Goal: Book appointment/travel/reservation

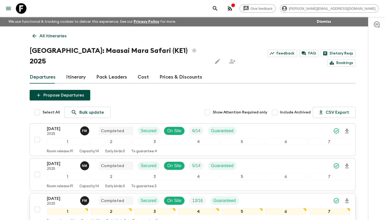
scroll to position [174, 0]
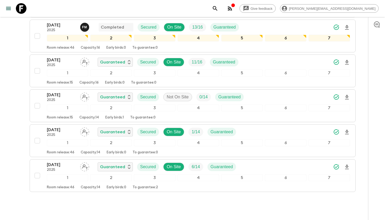
click at [20, 10] on icon at bounding box center [21, 8] width 11 height 11
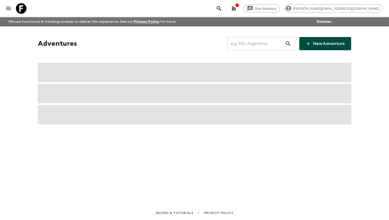
click at [266, 44] on input "text" at bounding box center [256, 43] width 58 height 15
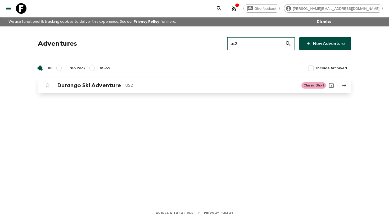
type input "us2"
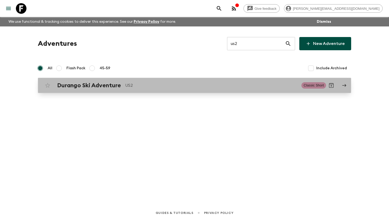
click at [122, 88] on div "Durango Ski Adventure US2" at bounding box center [177, 85] width 240 height 7
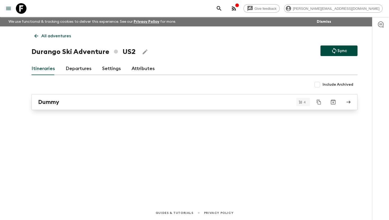
click at [52, 102] on h2 "Dummy" at bounding box center [48, 102] width 21 height 7
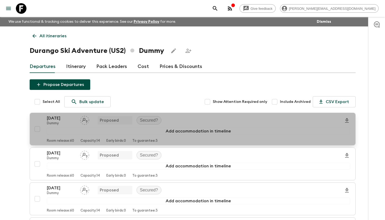
click at [54, 116] on p "[DATE]" at bounding box center [61, 118] width 29 height 6
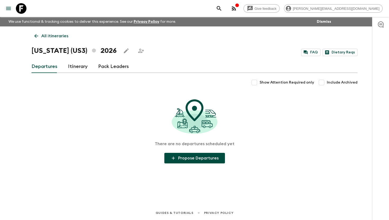
click at [79, 67] on link "Itinerary" at bounding box center [78, 66] width 20 height 13
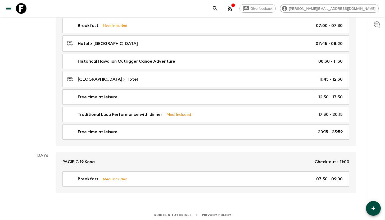
scroll to position [732, 0]
